Goal: Information Seeking & Learning: Learn about a topic

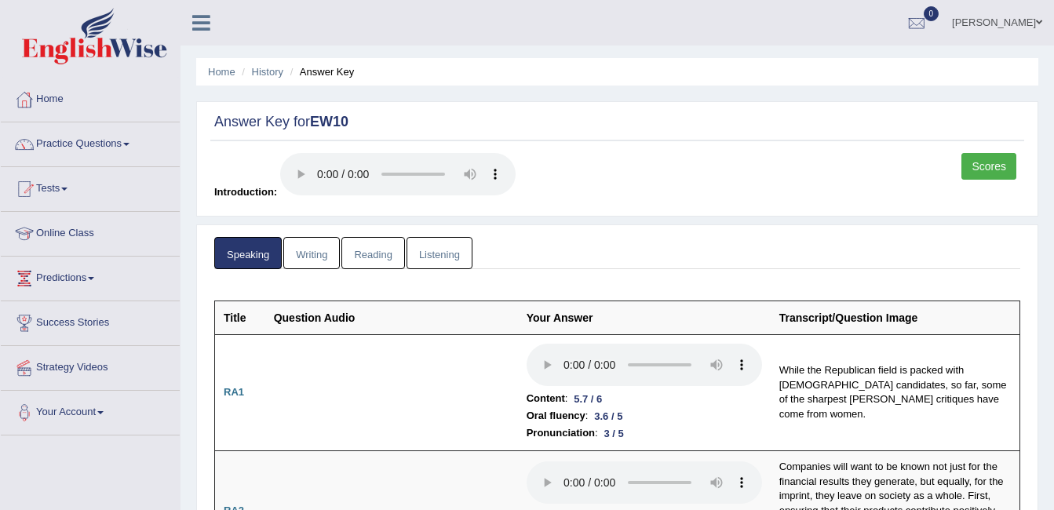
click at [1005, 24] on link "Amritpal kaur" at bounding box center [997, 20] width 114 height 41
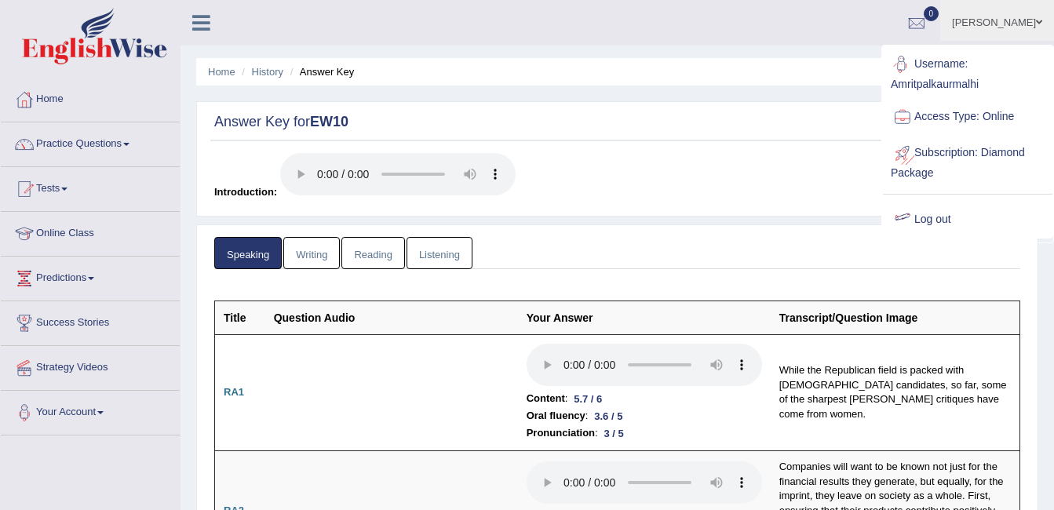
click at [936, 209] on link "Log out" at bounding box center [967, 220] width 169 height 36
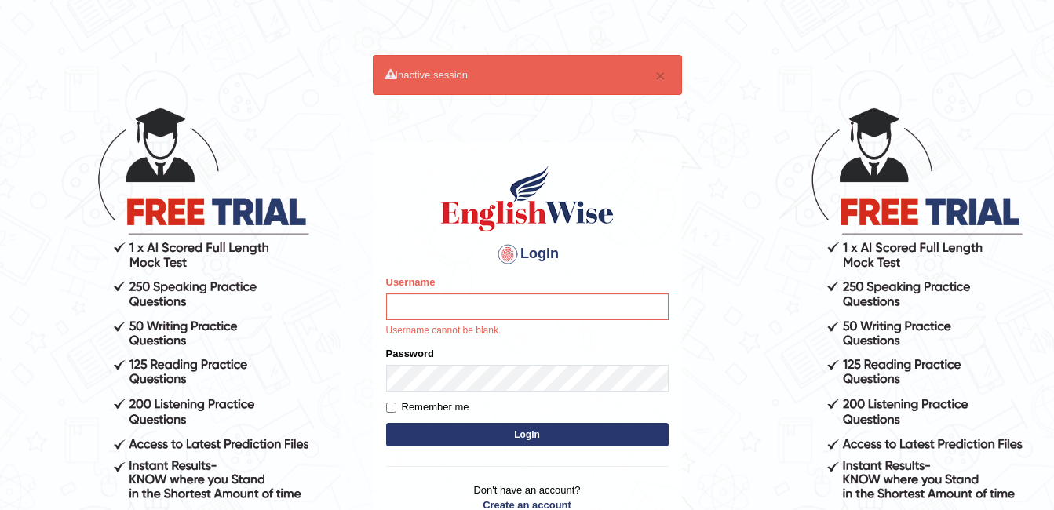
click at [432, 309] on input "Username" at bounding box center [527, 306] width 282 height 27
type input "Ritesh2052"
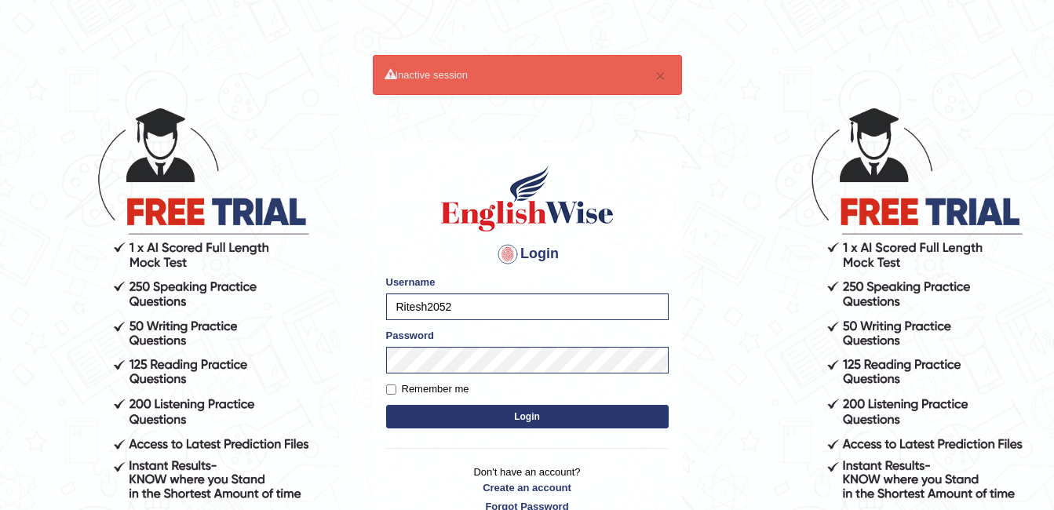
click at [502, 417] on button "Login" at bounding box center [527, 417] width 282 height 24
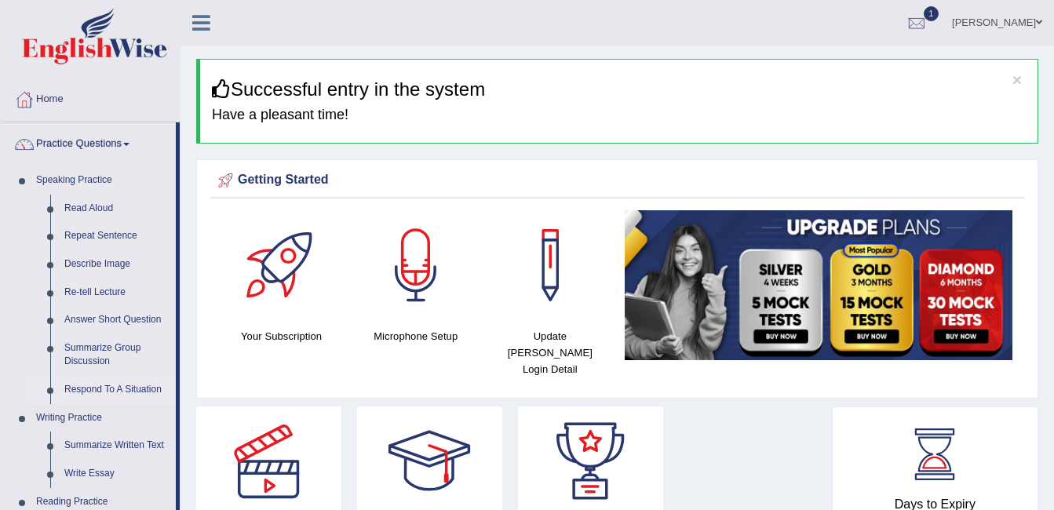
click at [84, 388] on link "Respond To A Situation" at bounding box center [116, 390] width 118 height 28
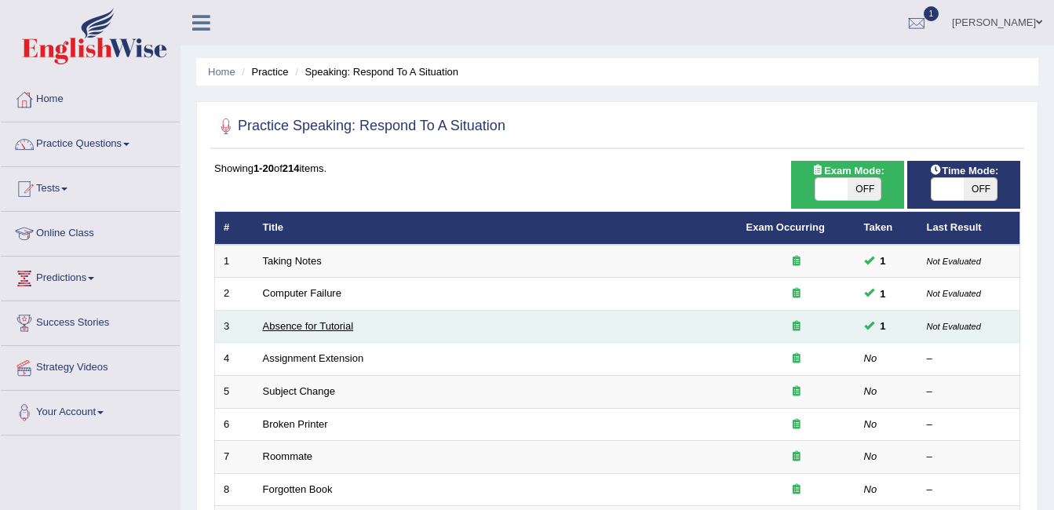
click at [282, 327] on link "Absence for Tutorial" at bounding box center [308, 326] width 91 height 12
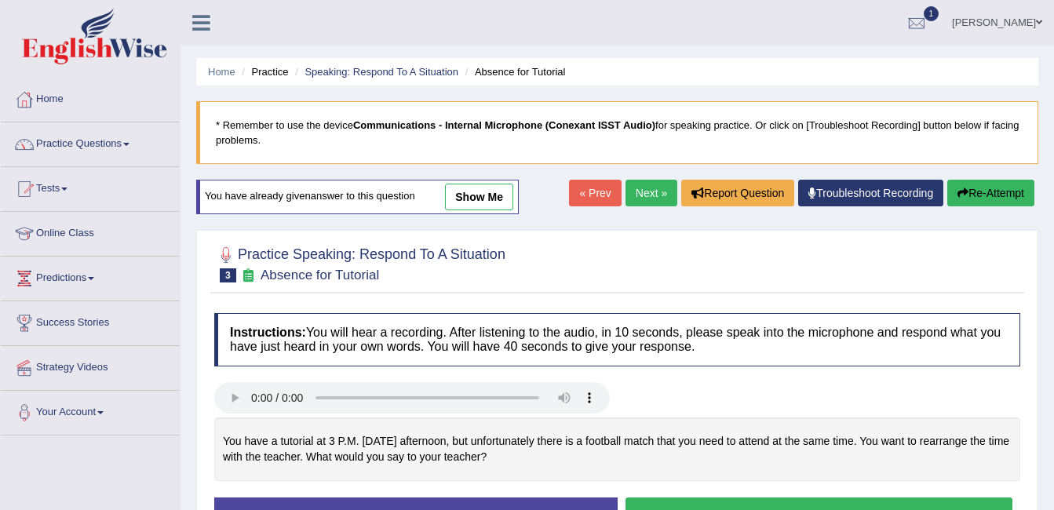
click at [510, 187] on link "show me" at bounding box center [479, 197] width 68 height 27
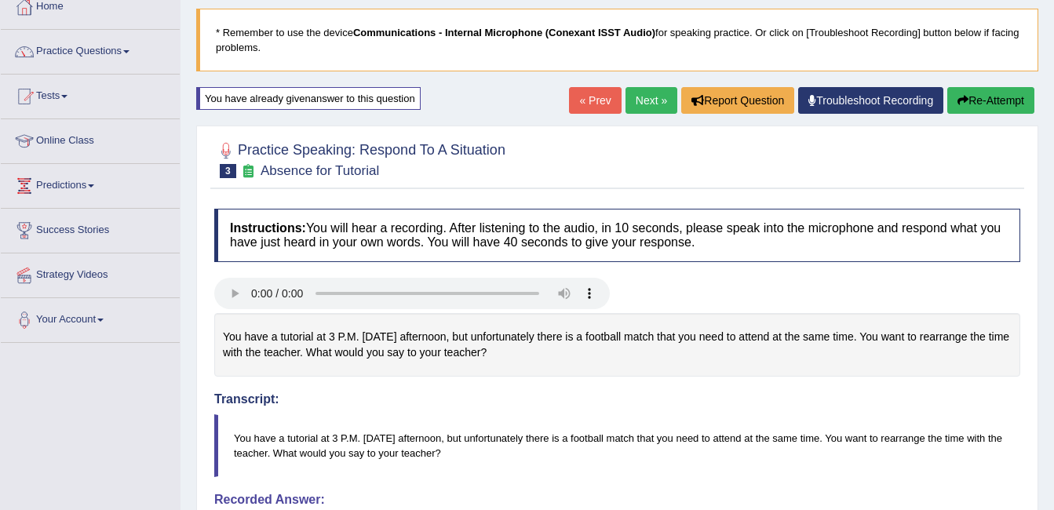
scroll to position [85, 0]
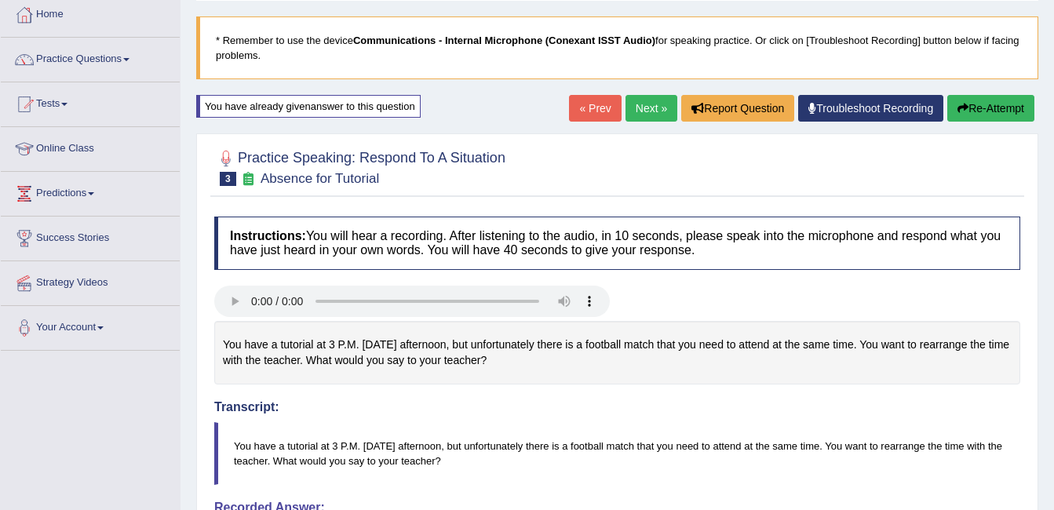
click at [70, 66] on link "Practice Questions" at bounding box center [90, 57] width 179 height 39
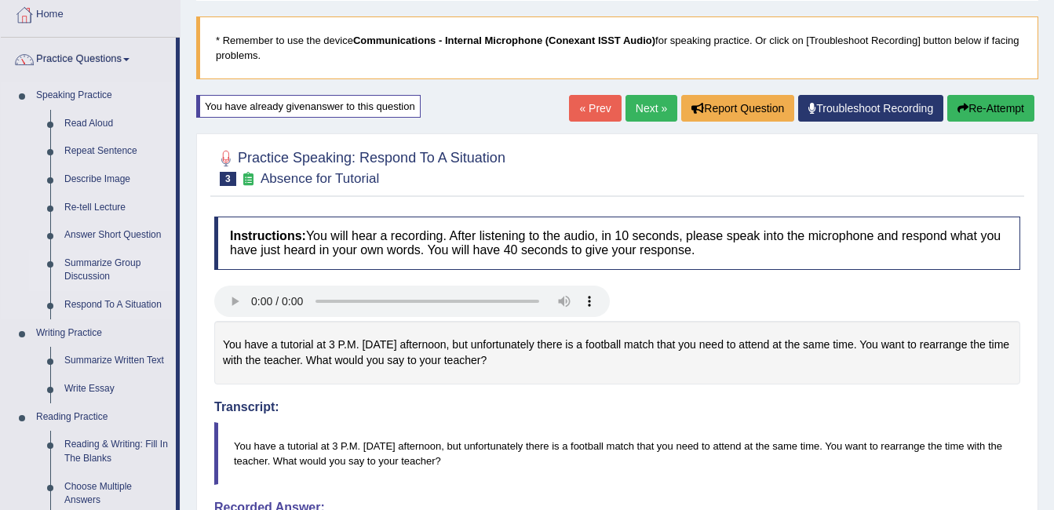
click at [91, 258] on link "Summarize Group Discussion" at bounding box center [116, 270] width 118 height 42
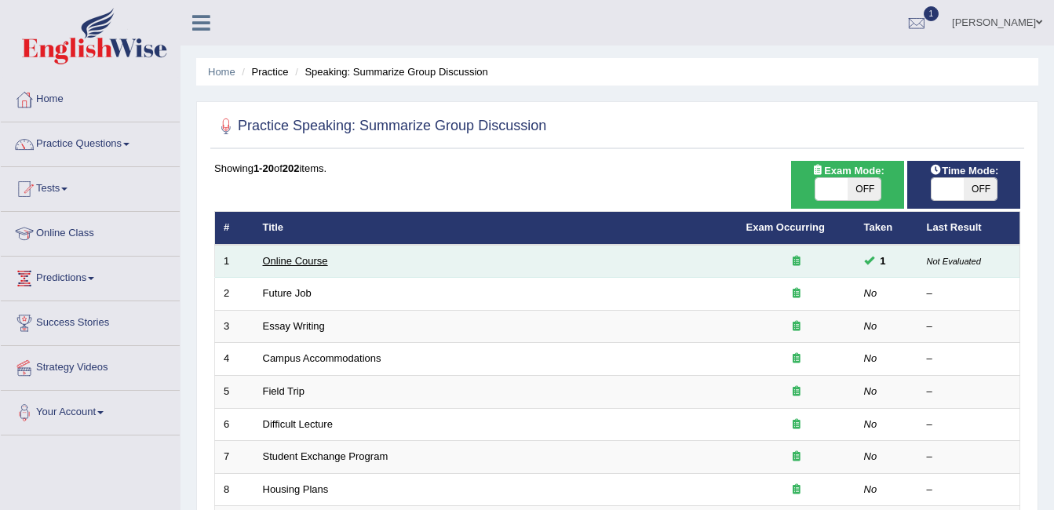
click at [300, 259] on link "Online Course" at bounding box center [295, 261] width 65 height 12
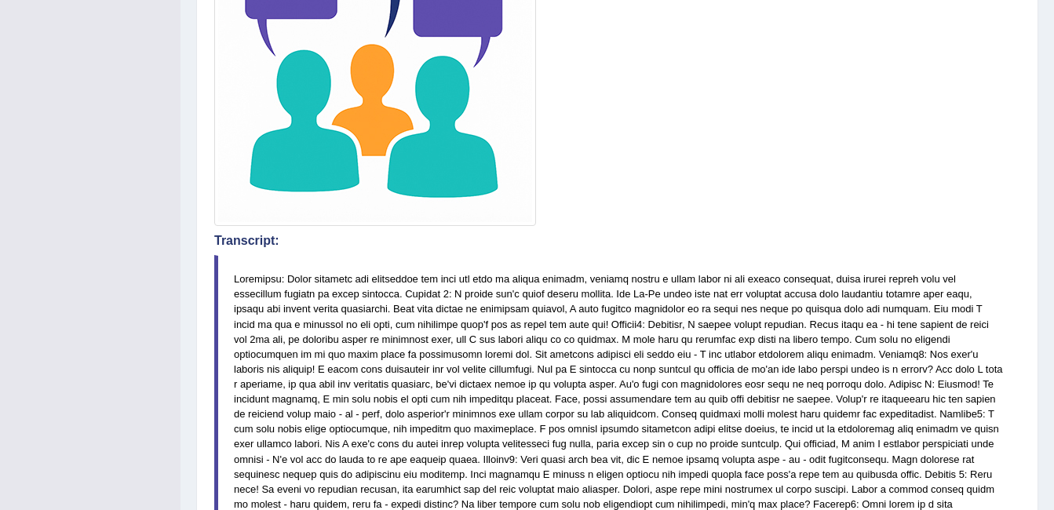
scroll to position [20, 0]
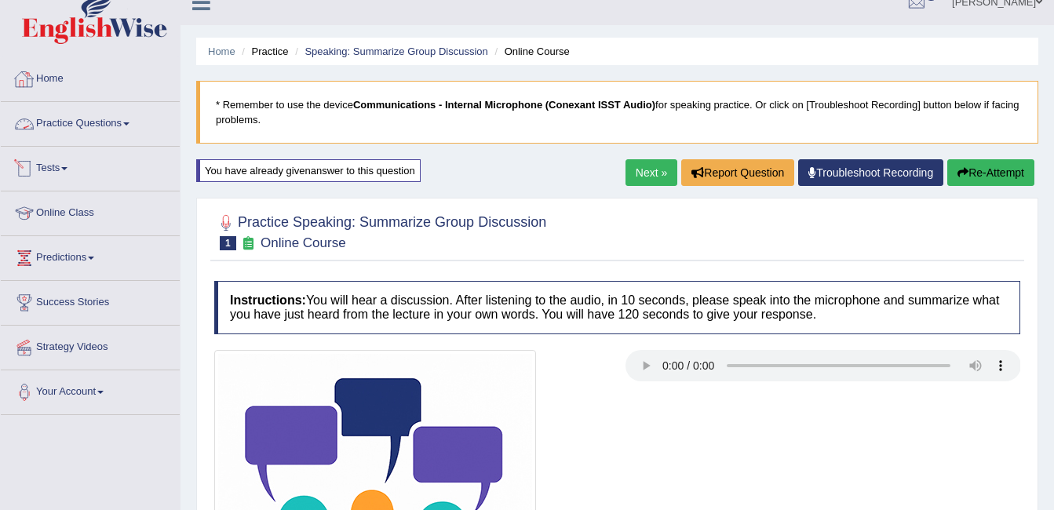
click at [105, 132] on link "Practice Questions" at bounding box center [90, 121] width 179 height 39
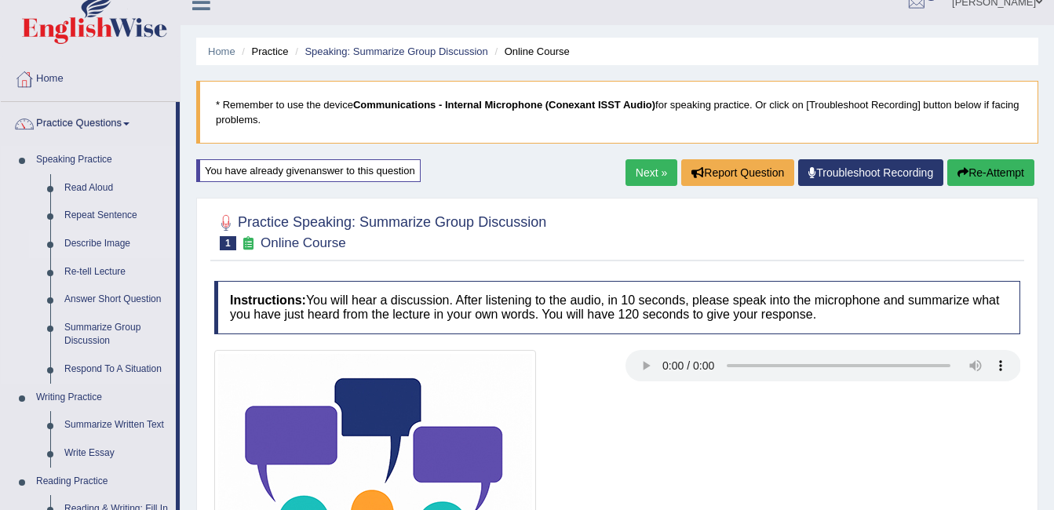
click at [93, 235] on link "Describe Image" at bounding box center [116, 244] width 118 height 28
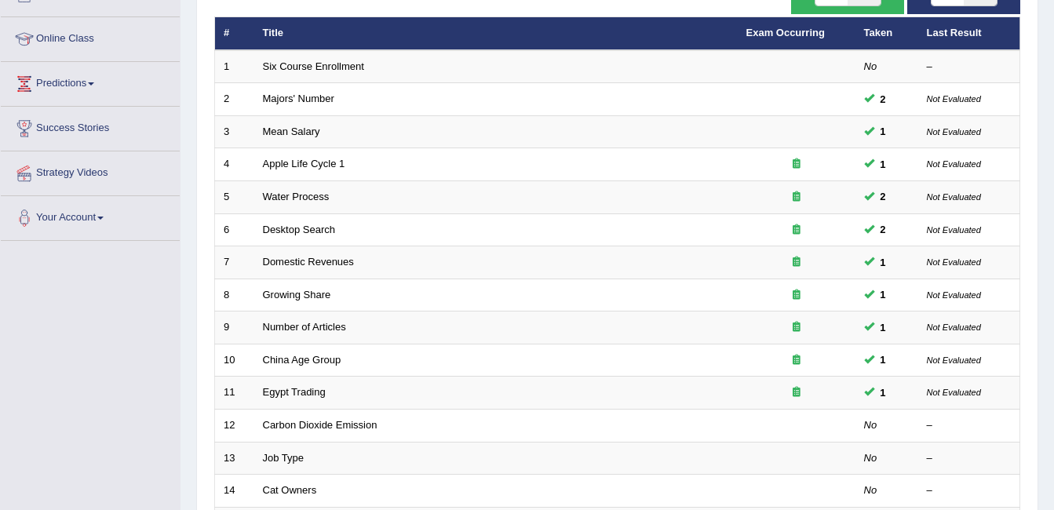
scroll to position [206, 0]
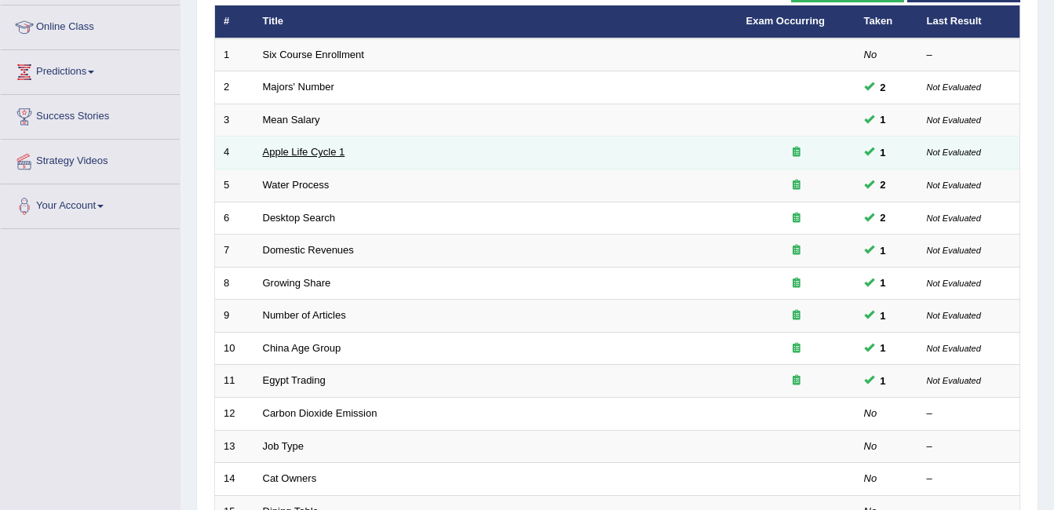
click at [321, 151] on link "Apple Life Cycle 1" at bounding box center [304, 152] width 82 height 12
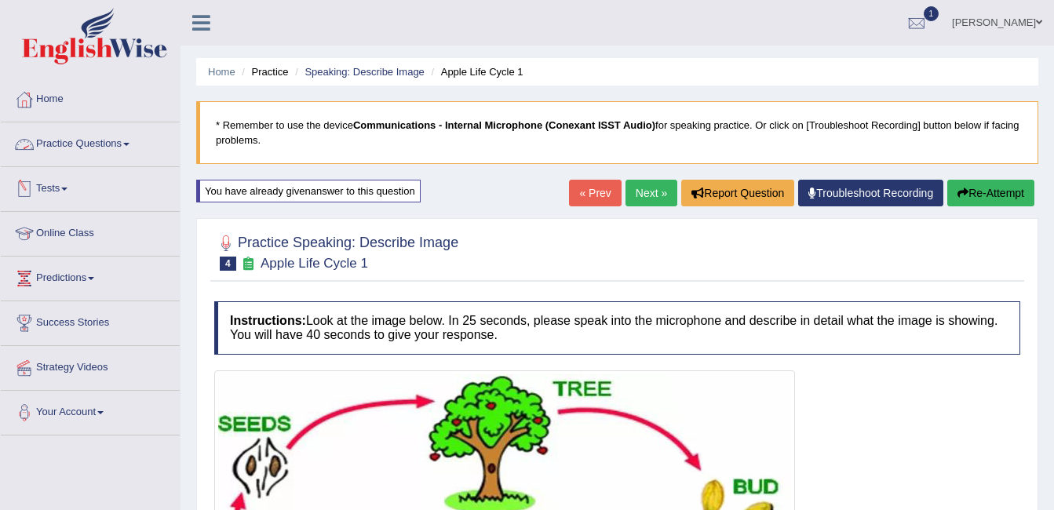
click at [53, 152] on link "Practice Questions" at bounding box center [90, 141] width 179 height 39
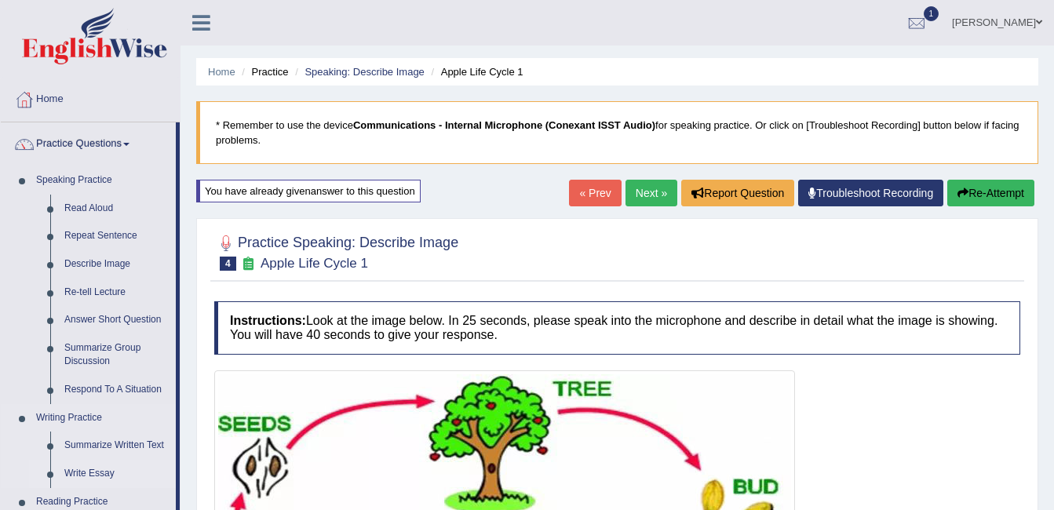
click at [93, 468] on link "Write Essay" at bounding box center [116, 474] width 118 height 28
